Goal: Task Accomplishment & Management: Complete application form

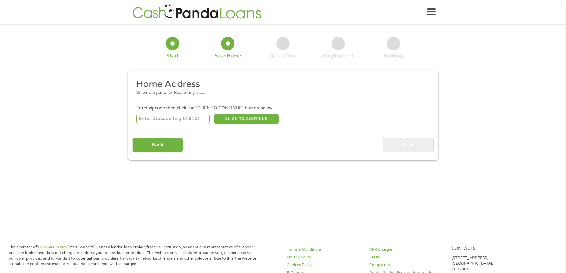
click at [166, 119] on input "number" at bounding box center [172, 119] width 73 height 10
type input "76132"
select select "[US_STATE]"
click at [232, 120] on button "CLICK TO CONTINUE" at bounding box center [246, 119] width 65 height 10
type input "76132"
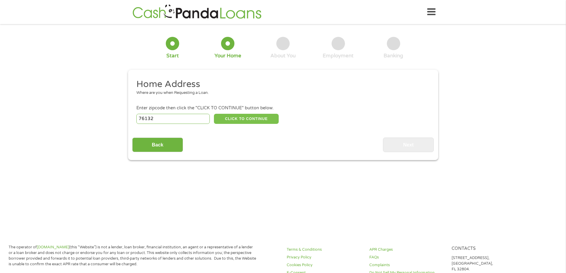
type input "[GEOGRAPHIC_DATA]"
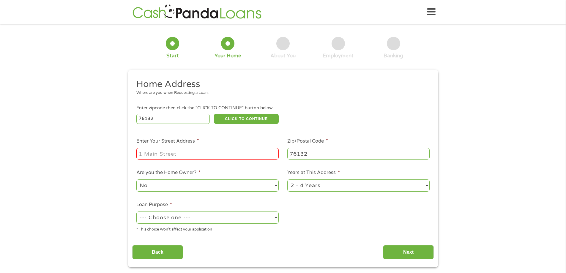
click at [181, 155] on input "Enter Your Street Address *" at bounding box center [207, 153] width 142 height 11
type input "[STREET_ADDRESS][PERSON_NAME]"
click at [177, 189] on select "No Yes" at bounding box center [207, 186] width 142 height 12
click at [175, 188] on select "No Yes" at bounding box center [207, 186] width 142 height 12
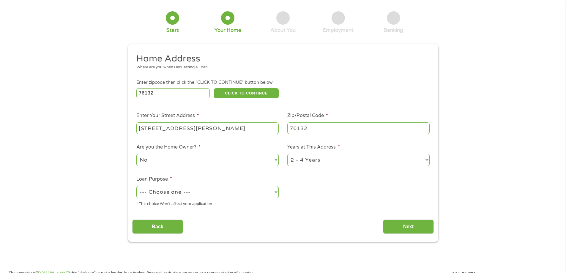
scroll to position [59, 0]
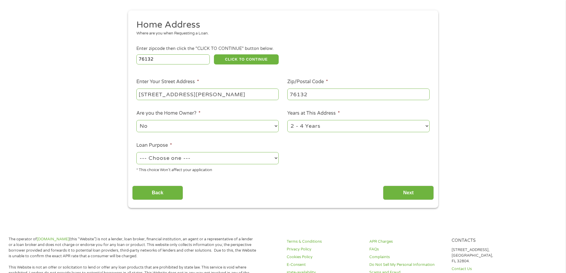
click at [183, 159] on select "--- Choose one --- Pay Bills Debt Consolidation Home Improvement Major Purchase…" at bounding box center [207, 158] width 142 height 12
select select "shorttermcash"
click at [136, 152] on select "--- Choose one --- Pay Bills Debt Consolidation Home Improvement Major Purchase…" at bounding box center [207, 158] width 142 height 12
click at [398, 198] on input "Next" at bounding box center [408, 193] width 51 height 15
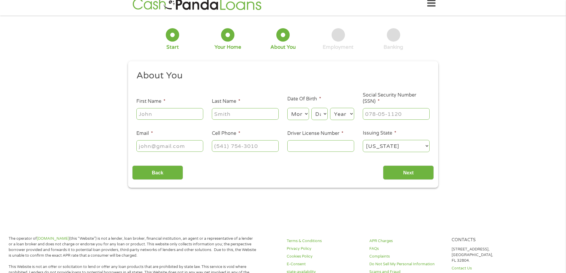
scroll to position [0, 0]
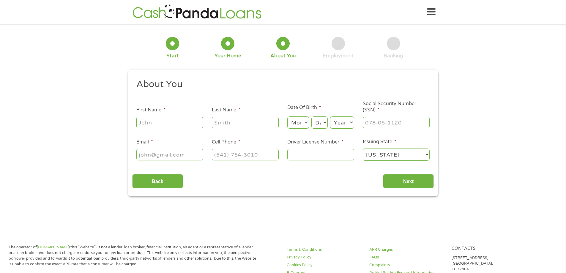
click at [168, 124] on input "First Name *" at bounding box center [169, 122] width 67 height 11
type input "[PERSON_NAME]"
type input "[PERSON_NAME][EMAIL_ADDRESS][DOMAIN_NAME]"
type input "[PHONE_NUMBER]"
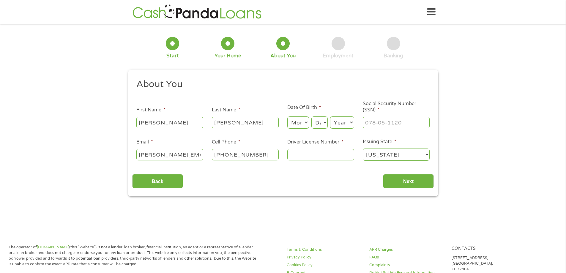
click at [299, 124] on select "Month 1 2 3 4 5 6 7 8 9 10 11 12" at bounding box center [298, 123] width 22 height 12
select select "9"
click at [287, 117] on select "Month 1 2 3 4 5 6 7 8 9 10 11 12" at bounding box center [298, 123] width 22 height 12
click at [318, 122] on select "Day 1 2 3 4 5 6 7 8 9 10 11 12 13 14 15 16 17 18 19 20 21 22 23 24 25 26 27 28 …" at bounding box center [320, 123] width 16 height 12
select select "27"
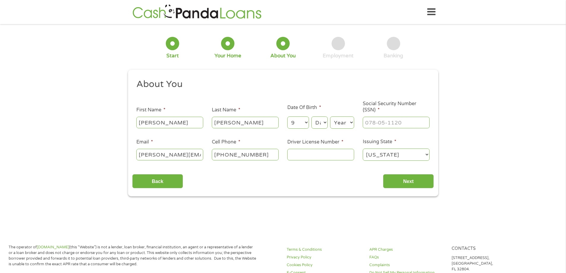
click at [312, 117] on select "Day 1 2 3 4 5 6 7 8 9 10 11 12 13 14 15 16 17 18 19 20 21 22 23 24 25 26 27 28 …" at bounding box center [320, 123] width 16 height 12
click at [337, 123] on select "Year [DATE] 2006 2005 2004 2003 2002 2001 2000 1999 1998 1997 1996 1995 1994 19…" at bounding box center [342, 123] width 24 height 12
select select "1977"
click at [330, 117] on select "Year [DATE] 2006 2005 2004 2003 2002 2001 2000 1999 1998 1997 1996 1995 1994 19…" at bounding box center [342, 123] width 24 height 12
click at [377, 123] on input "___-__-____" at bounding box center [396, 122] width 67 height 11
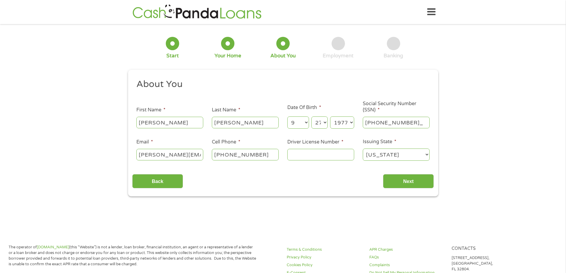
type input "412-31-4129"
click at [301, 156] on input "Driver License Number *" at bounding box center [320, 154] width 67 height 11
type input "07371554"
click at [416, 180] on input "Next" at bounding box center [408, 181] width 51 height 15
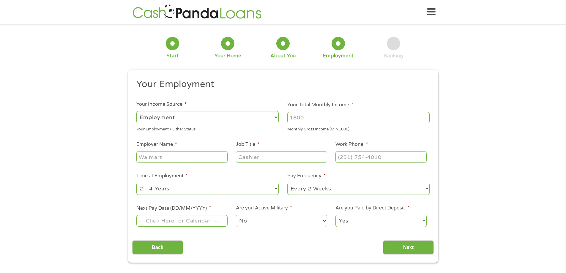
click at [209, 117] on select "--- Choose one --- Employment [DEMOGRAPHIC_DATA] Benefits" at bounding box center [207, 117] width 142 height 12
click at [136, 111] on select "--- Choose one --- Employment [DEMOGRAPHIC_DATA] Benefits" at bounding box center [207, 117] width 142 height 12
click at [311, 120] on input "Your Total Monthly Income *" at bounding box center [358, 117] width 142 height 11
type input "3895.65"
click at [187, 158] on input "Employer Name *" at bounding box center [181, 156] width 91 height 11
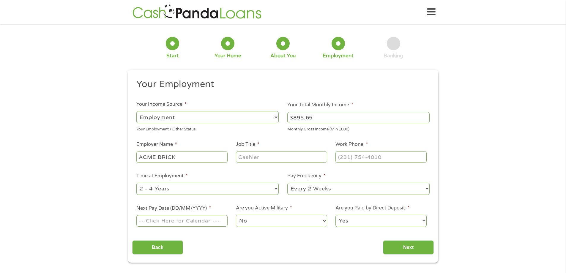
type input "ACME BRICK"
type input "C"
type input "SUPERVISOR"
click at [342, 156] on input "(___) ___-____" at bounding box center [381, 156] width 91 height 11
type input "[PHONE_NUMBER]"
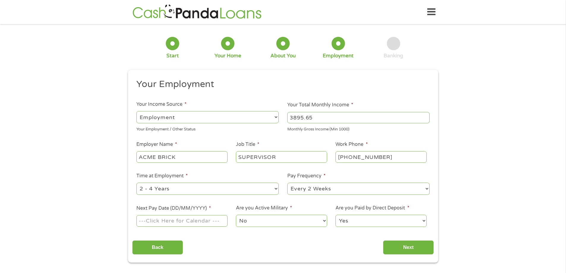
click at [312, 188] on select "--- Choose one --- Every 2 Weeks Every Week Monthly Semi-Monthly" at bounding box center [358, 189] width 142 height 12
select select "weekly"
click at [287, 183] on select "--- Choose one --- Every 2 Weeks Every Week Monthly Semi-Monthly" at bounding box center [358, 189] width 142 height 12
click at [205, 221] on input "Next Pay Date (DD/MM/YYYY) *" at bounding box center [181, 220] width 91 height 11
type input "[DATE]"
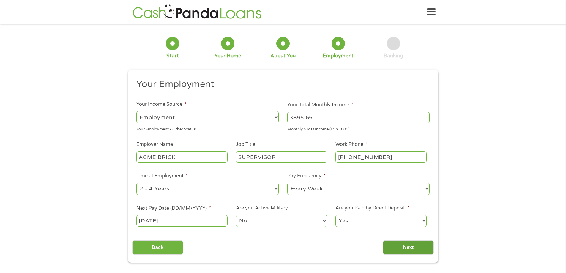
click at [409, 248] on input "Next" at bounding box center [408, 248] width 51 height 15
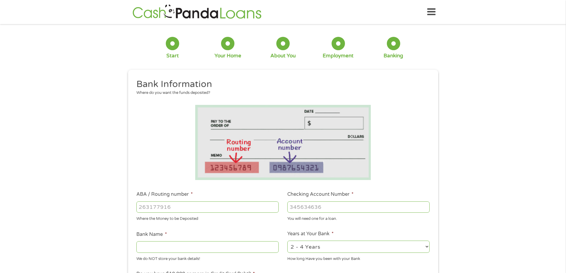
click at [178, 210] on input "ABA / Routing number *" at bounding box center [207, 207] width 142 height 11
type input "071921891"
type input "PNC BANK NA"
type input "071921891"
click at [305, 209] on input "Checking Account Number *" at bounding box center [358, 207] width 142 height 11
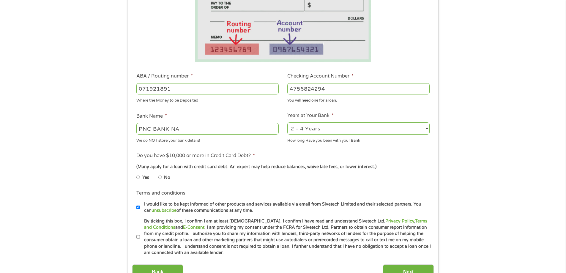
scroll to position [119, 0]
type input "4756824294"
click at [159, 177] on input "No" at bounding box center [160, 177] width 4 height 10
radio input "true"
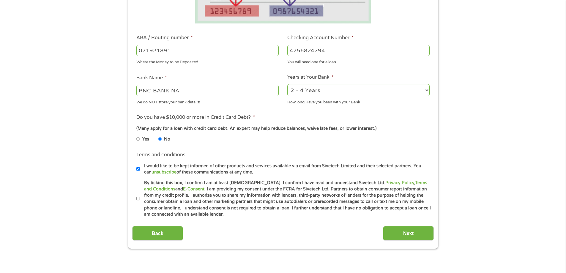
scroll to position [208, 0]
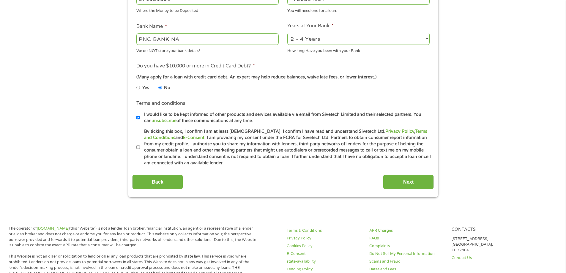
click at [138, 117] on input "I would like to be kept informed of other products and services available via e…" at bounding box center [138, 118] width 4 height 10
checkbox input "false"
click at [140, 147] on li "By ticking this box, I confirm I am at least [DEMOGRAPHIC_DATA]. I confirm I ha…" at bounding box center [285, 147] width 298 height 38
click at [140, 147] on label "By ticking this box, I confirm I am at least [DEMOGRAPHIC_DATA]. I confirm I ha…" at bounding box center [286, 147] width 292 height 38
click at [140, 147] on input "By ticking this box, I confirm I am at least [DEMOGRAPHIC_DATA]. I confirm I ha…" at bounding box center [138, 148] width 4 height 10
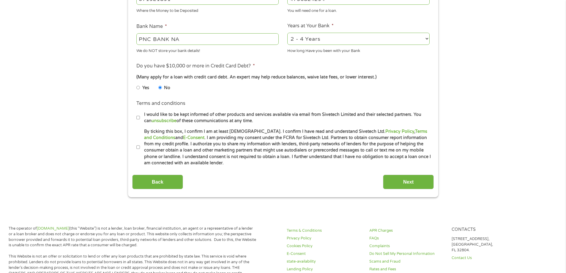
checkbox input "true"
click at [404, 180] on input "Next" at bounding box center [408, 182] width 51 height 15
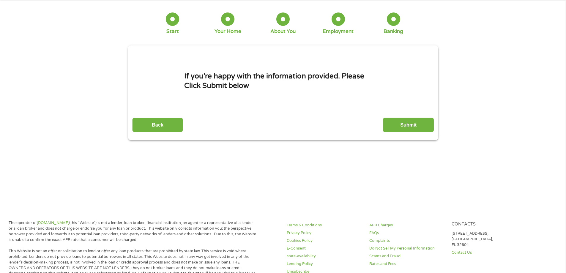
scroll to position [0, 0]
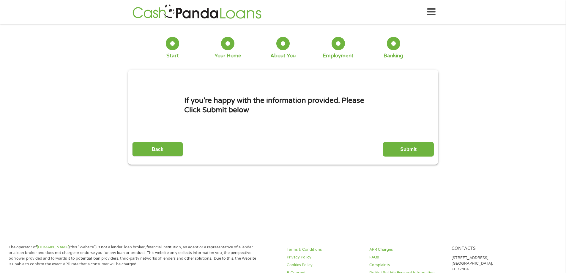
click at [403, 149] on input "Submit" at bounding box center [408, 149] width 51 height 15
